Goal: Information Seeking & Learning: Learn about a topic

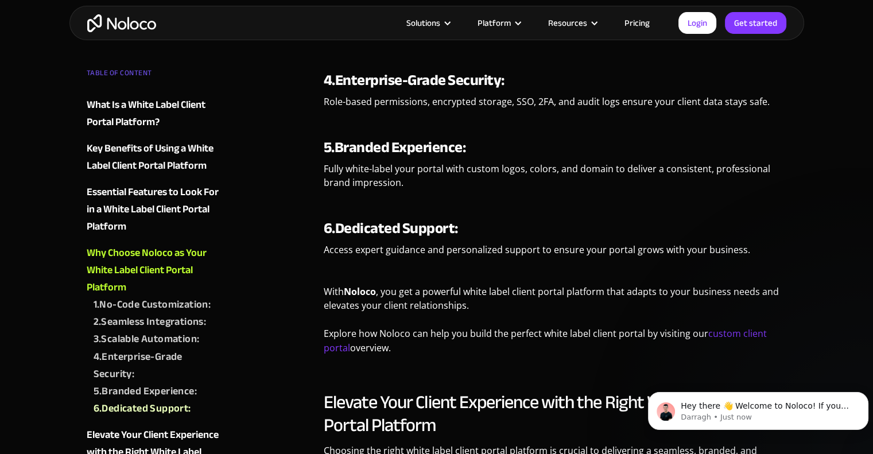
scroll to position [1832, 0]
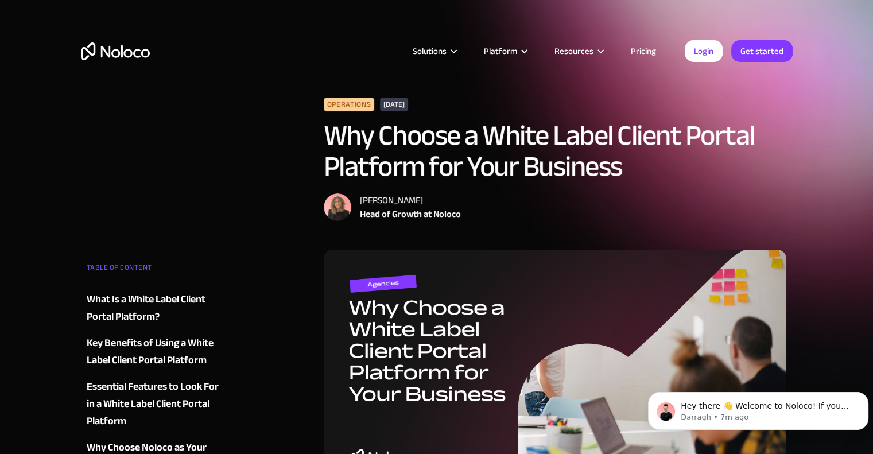
click at [651, 51] on link "Pricing" at bounding box center [643, 51] width 54 height 15
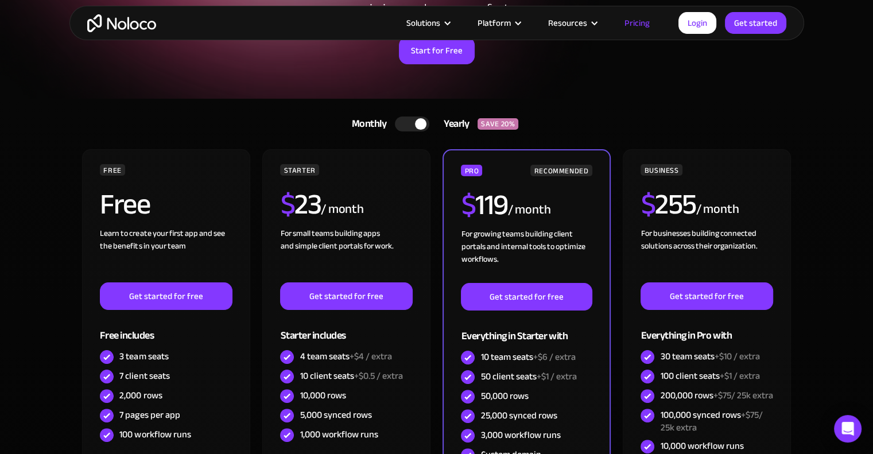
scroll to position [168, 0]
